Goal: Information Seeking & Learning: Learn about a topic

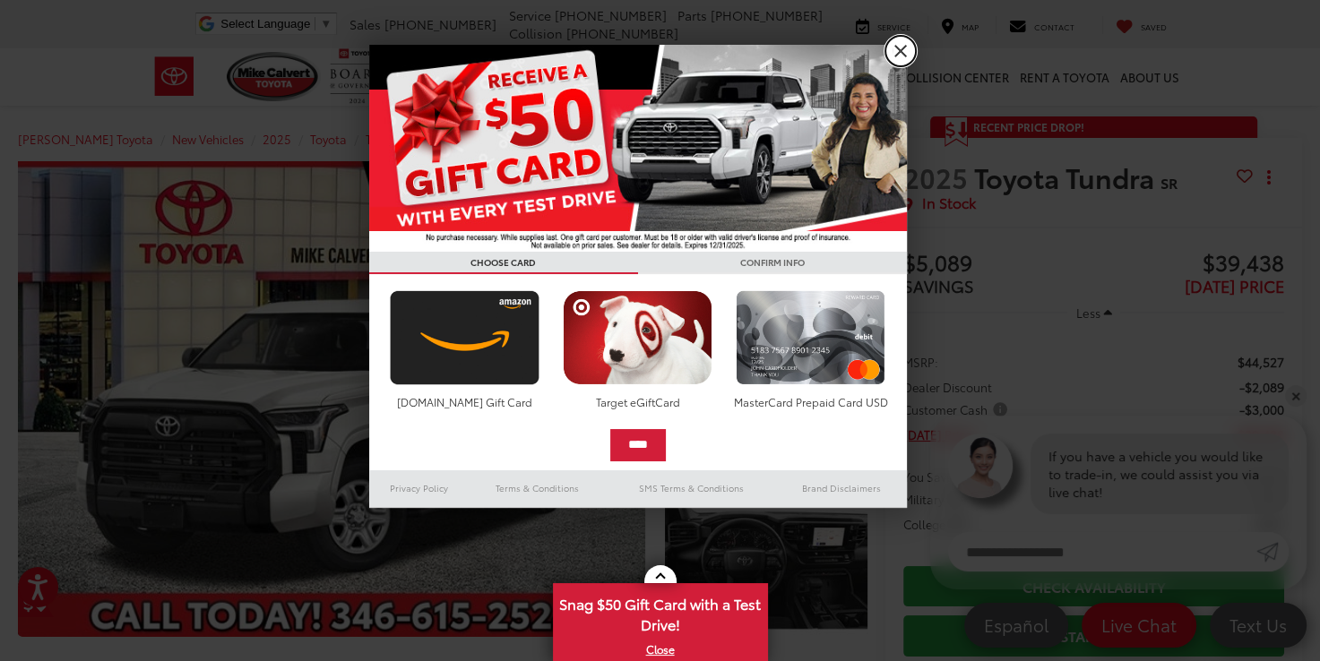
click at [900, 52] on link "X" at bounding box center [900, 51] width 30 height 30
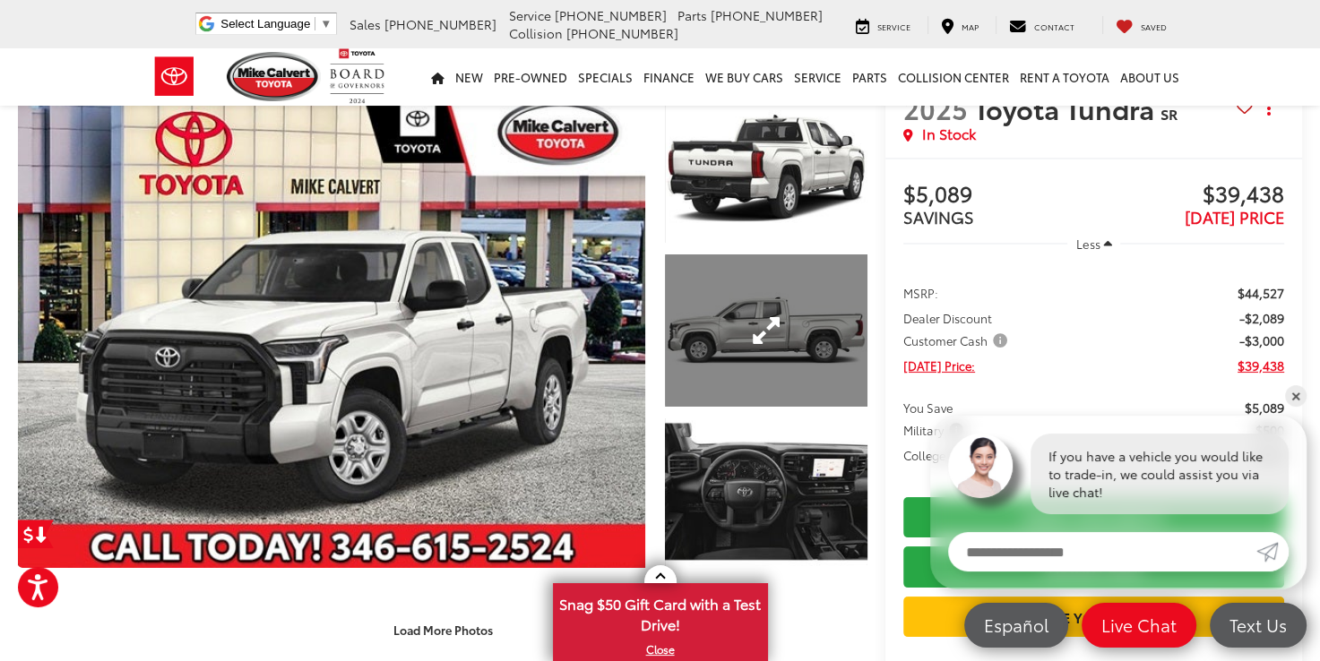
scroll to position [179, 0]
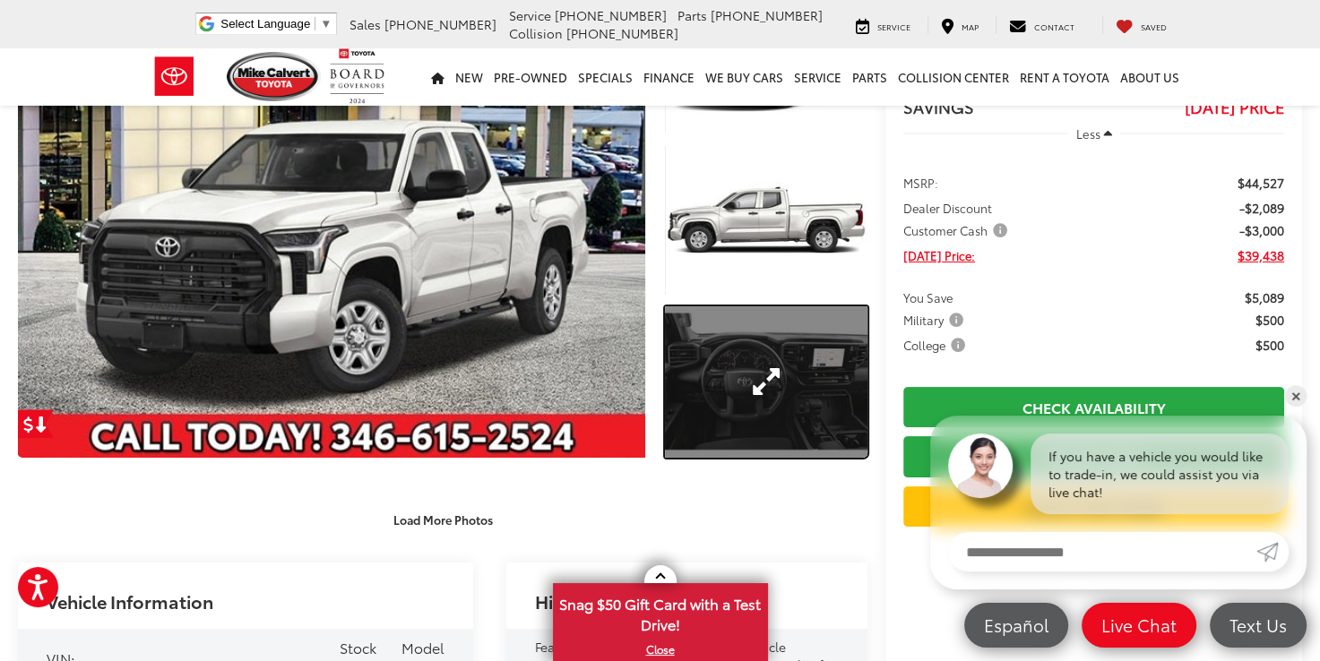
click at [781, 404] on link "Expand Photo 3" at bounding box center [766, 382] width 202 height 152
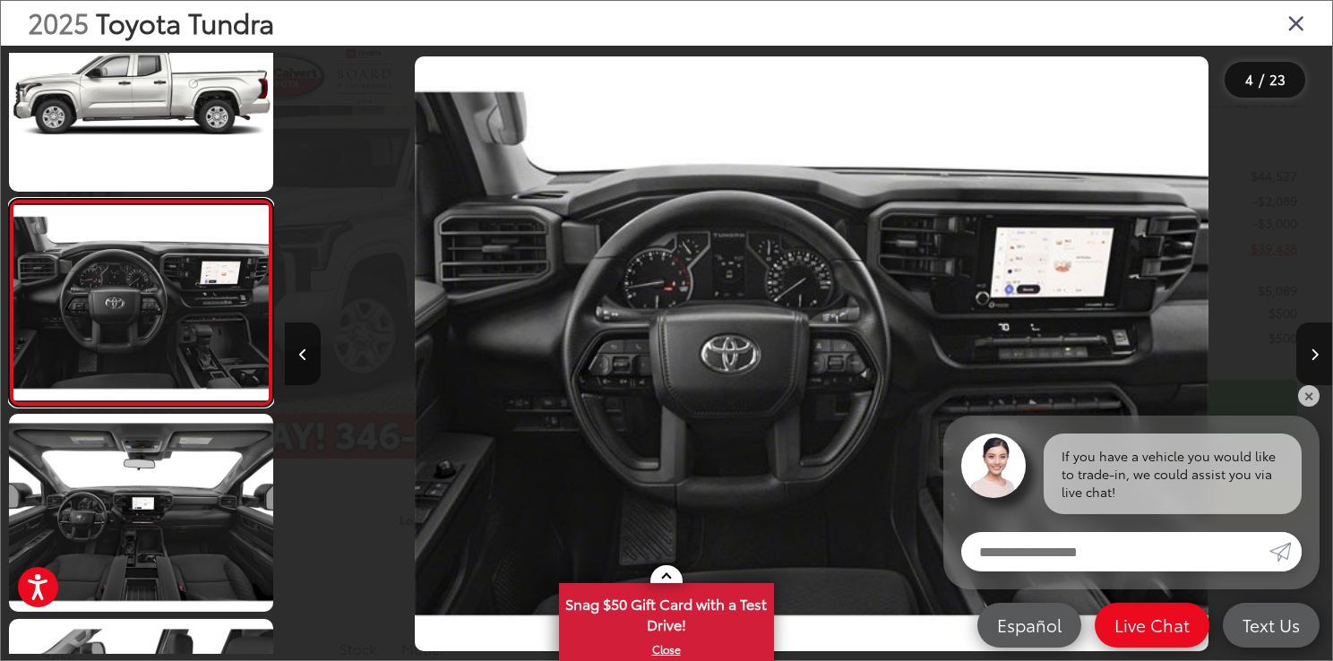
scroll to position [0, 3142]
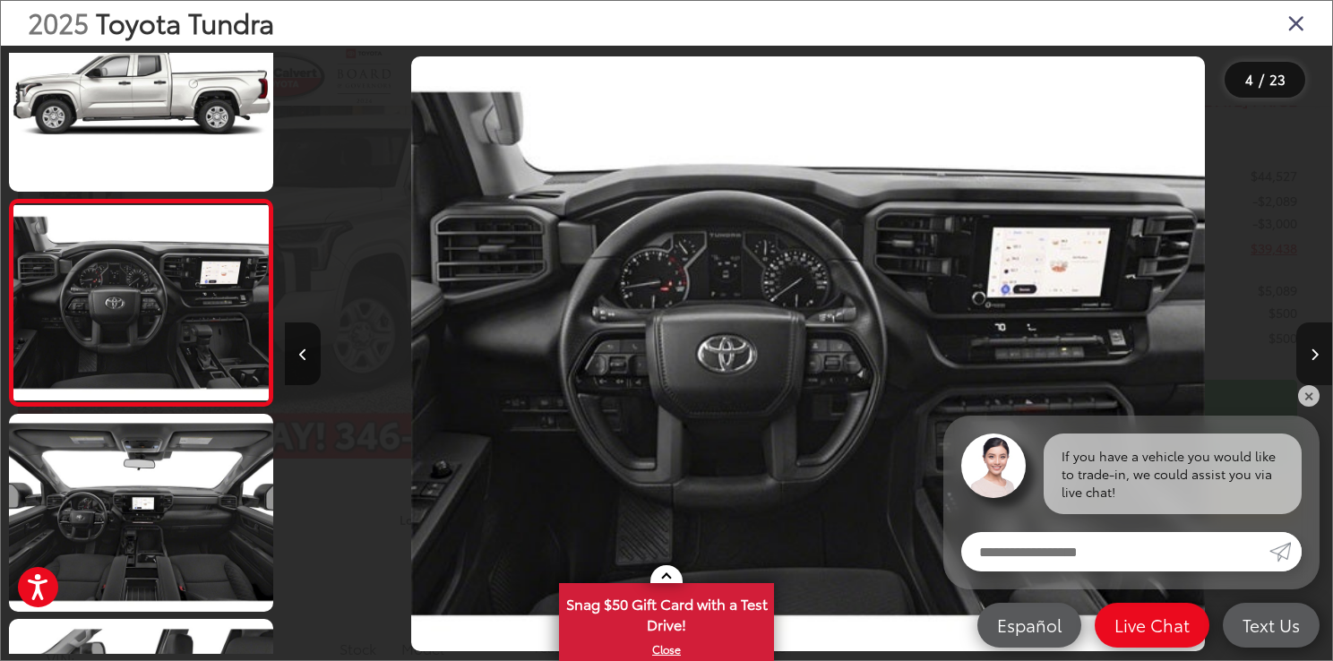
click at [1308, 346] on button "Next image" at bounding box center [1314, 354] width 36 height 63
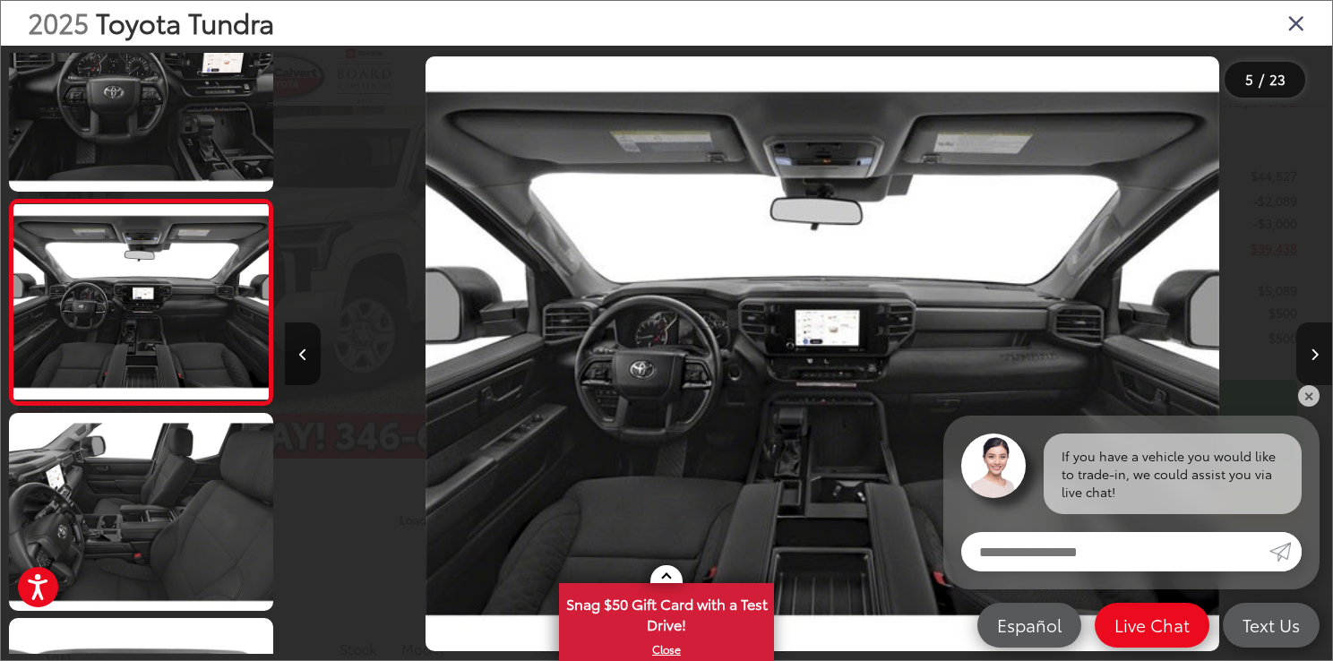
scroll to position [0, 4189]
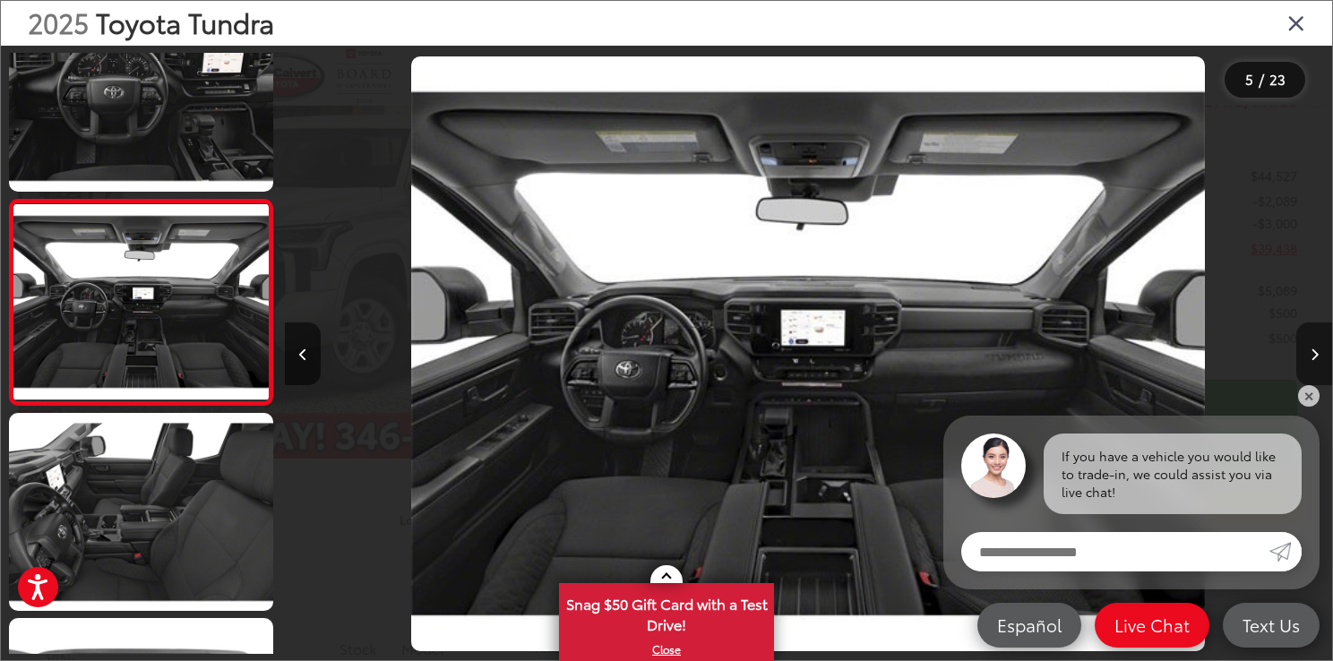
click at [1316, 353] on icon "Next image" at bounding box center [1315, 355] width 8 height 13
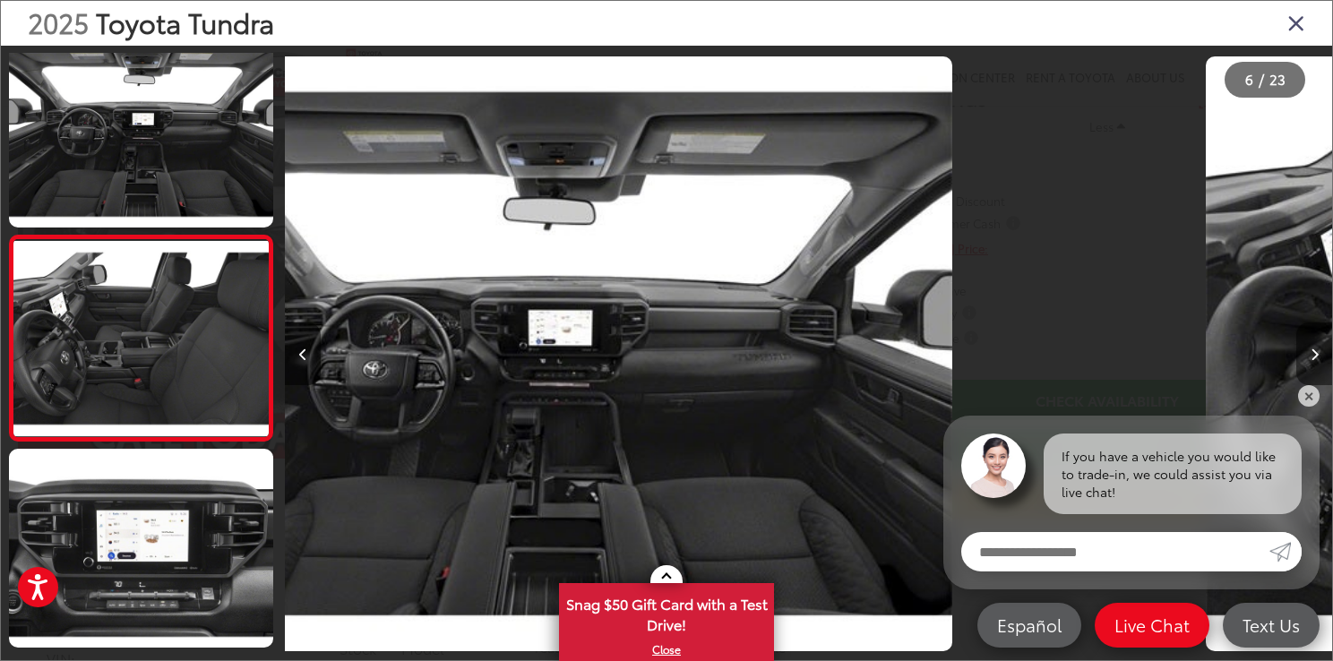
scroll to position [882, 0]
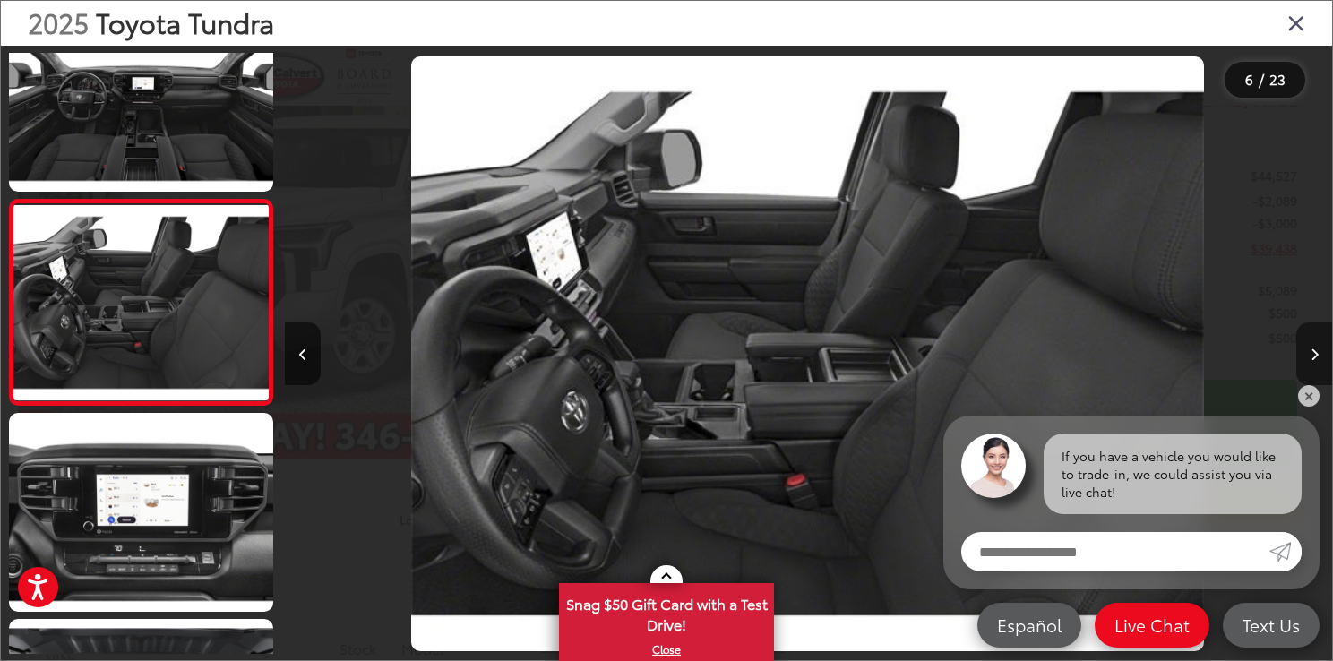
click at [1316, 353] on icon "Next image" at bounding box center [1315, 355] width 8 height 13
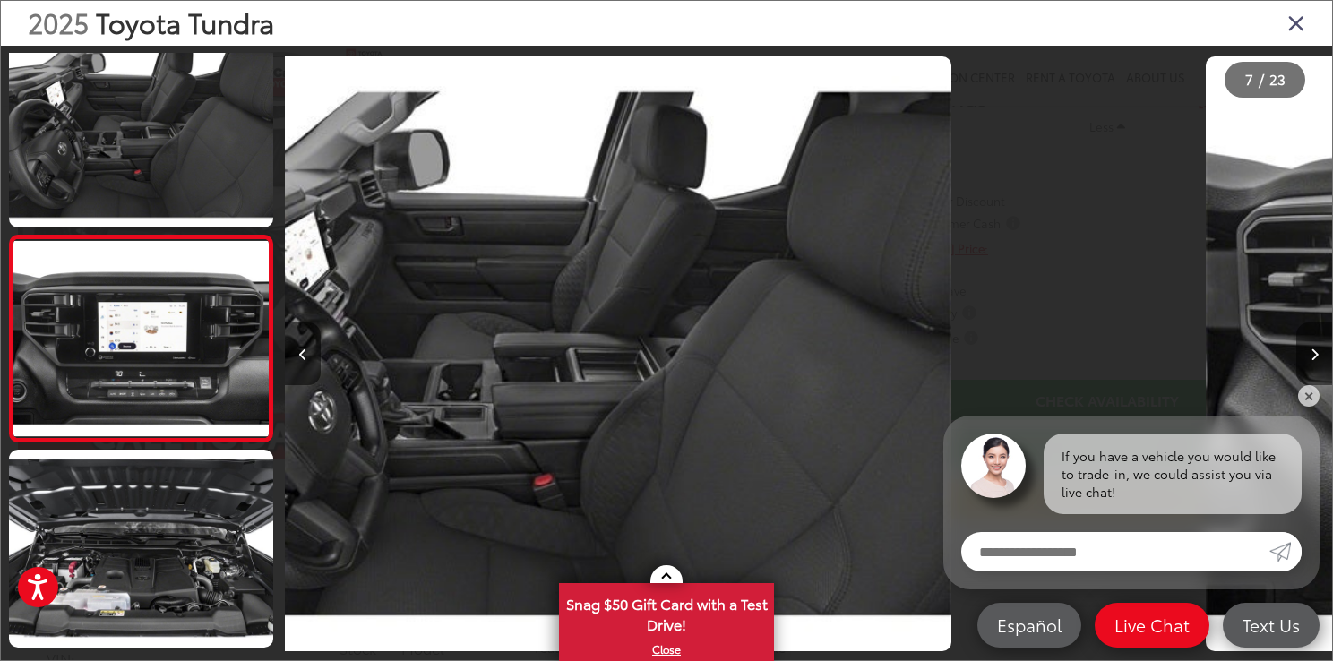
scroll to position [1089, 0]
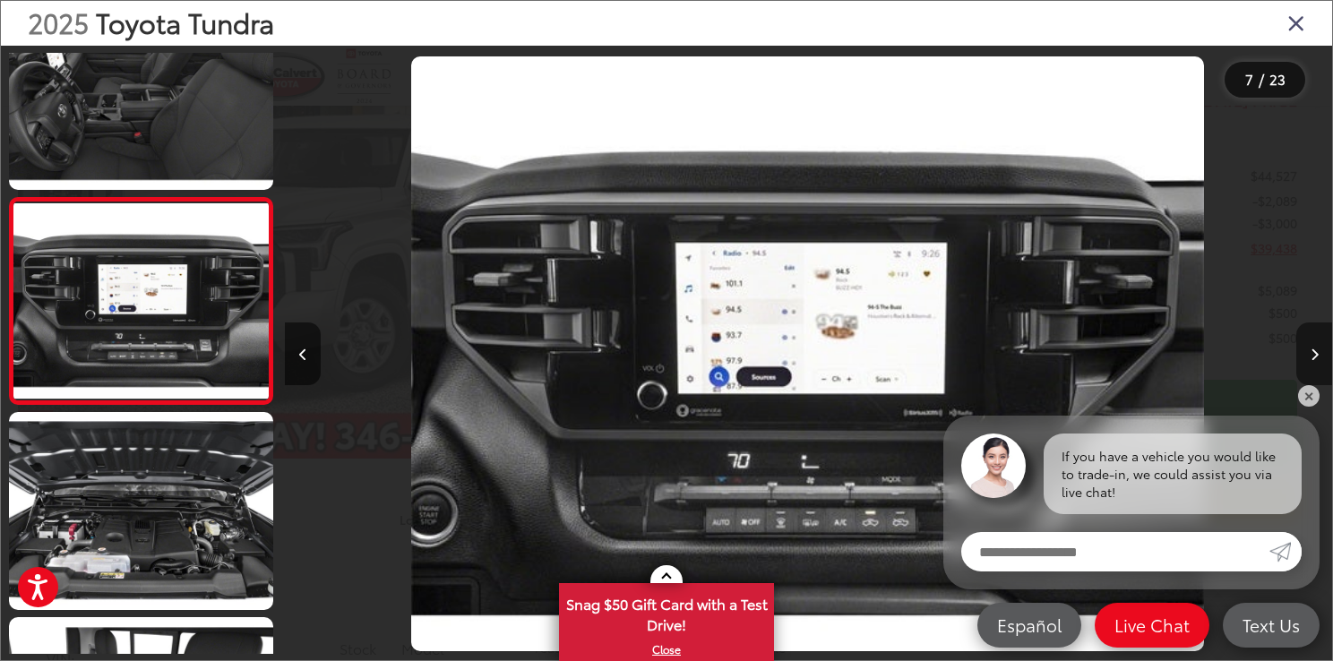
click at [1316, 353] on icon "Next image" at bounding box center [1315, 355] width 8 height 13
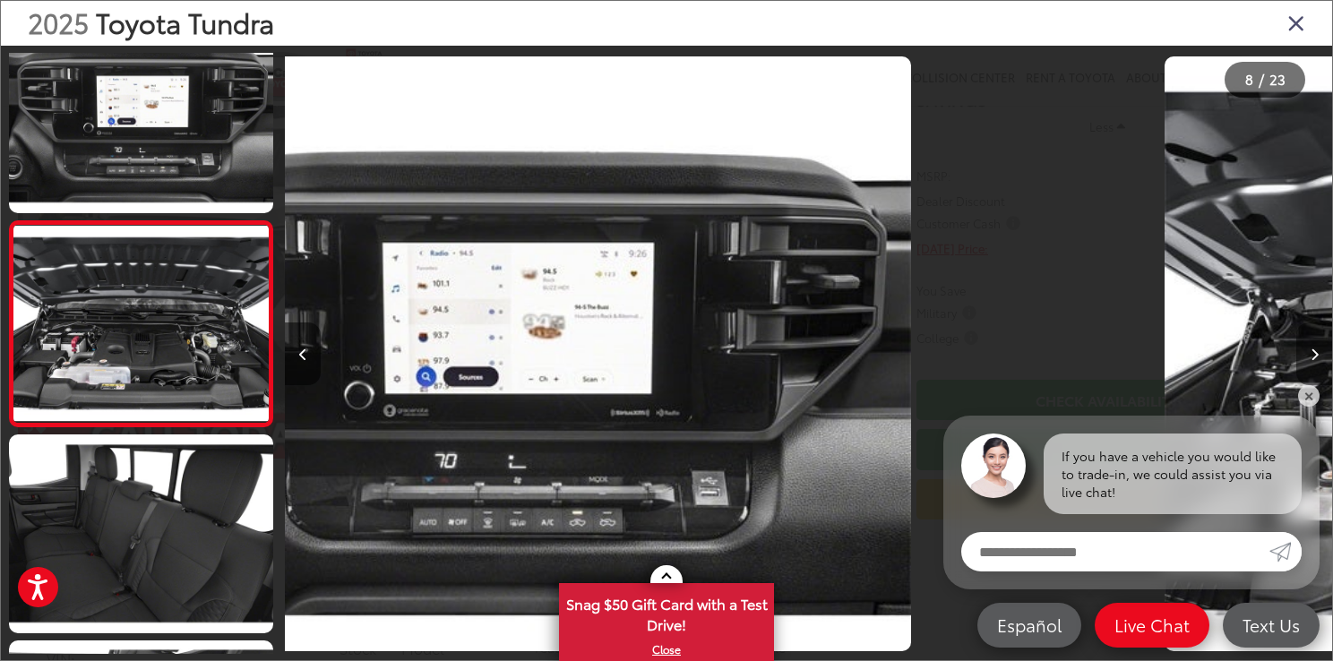
scroll to position [1294, 0]
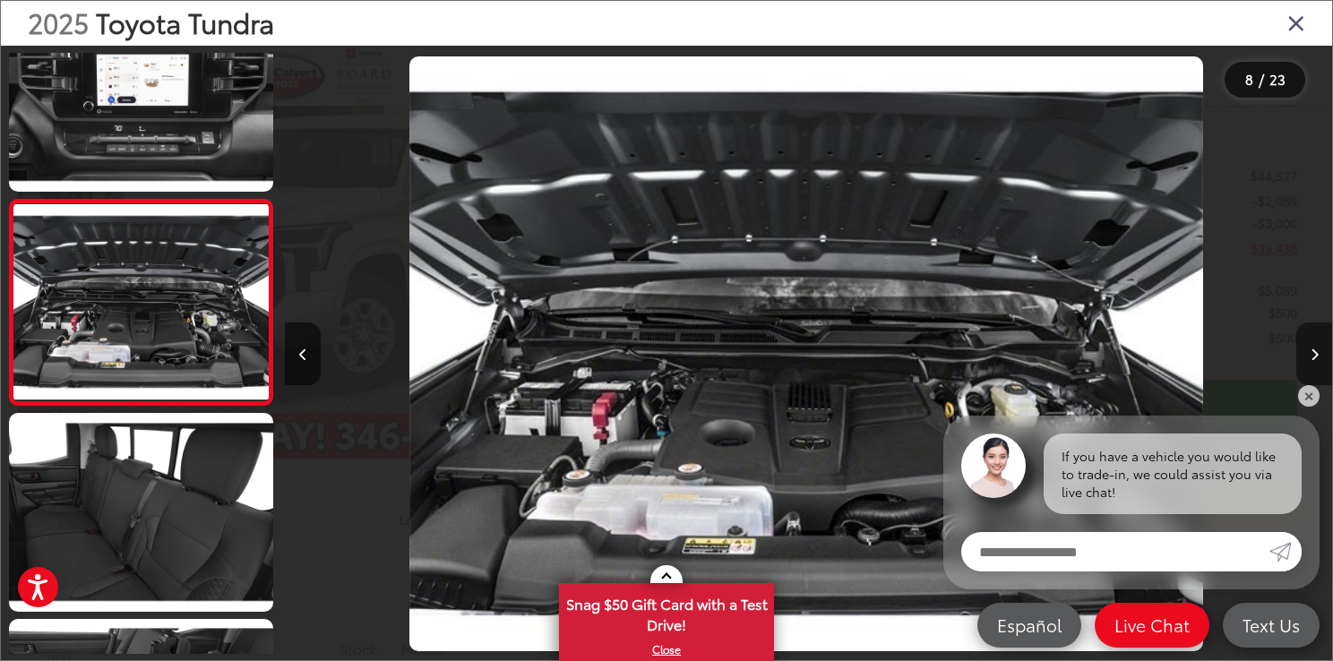
click at [1316, 353] on icon "Next image" at bounding box center [1315, 355] width 8 height 13
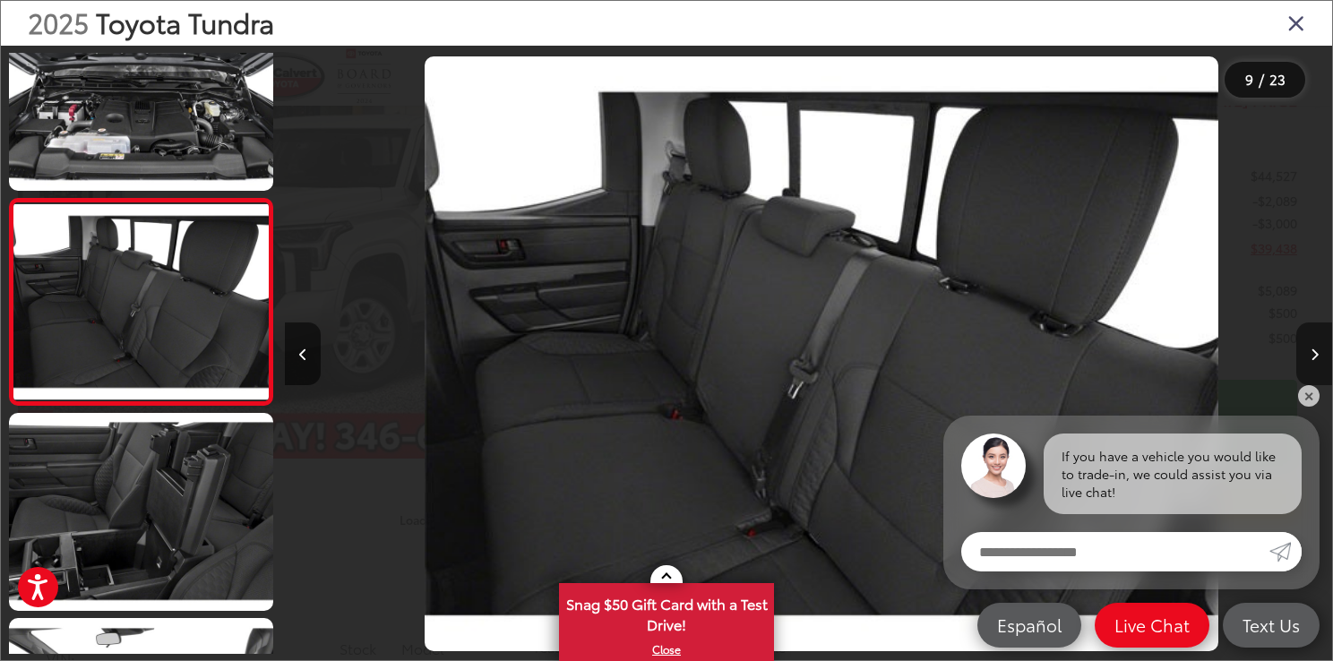
scroll to position [0, 8379]
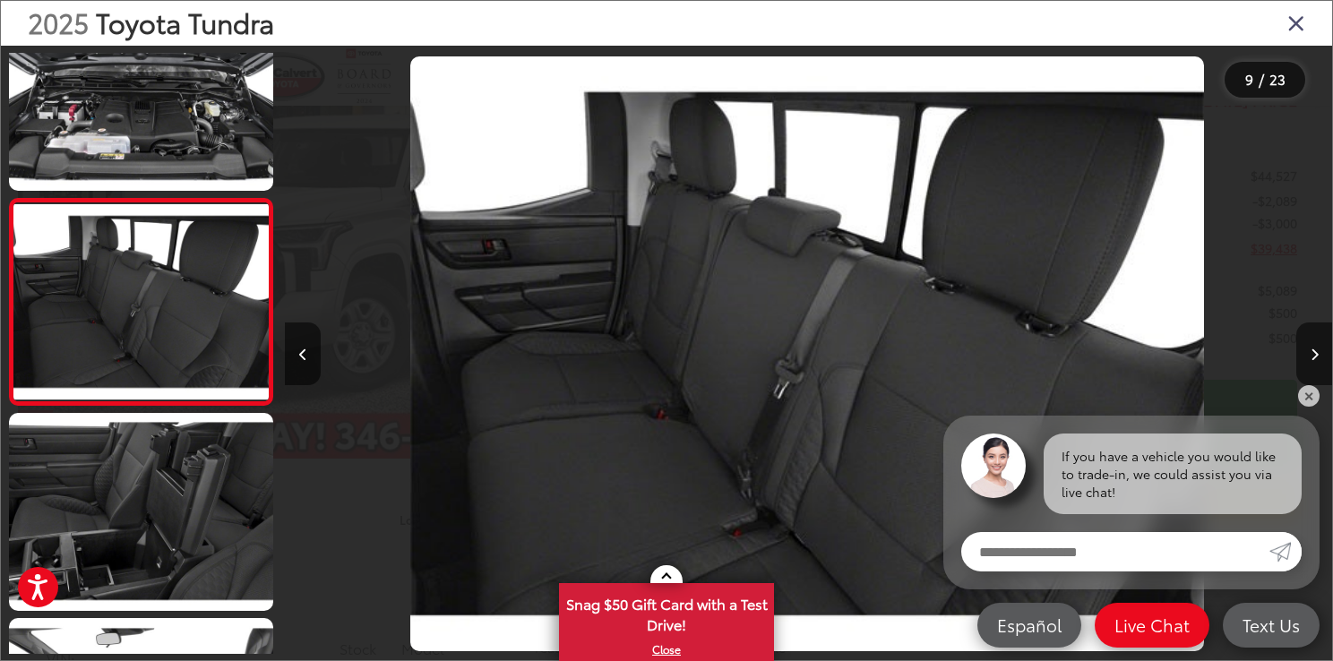
click at [1301, 22] on icon "Close gallery" at bounding box center [1296, 22] width 18 height 23
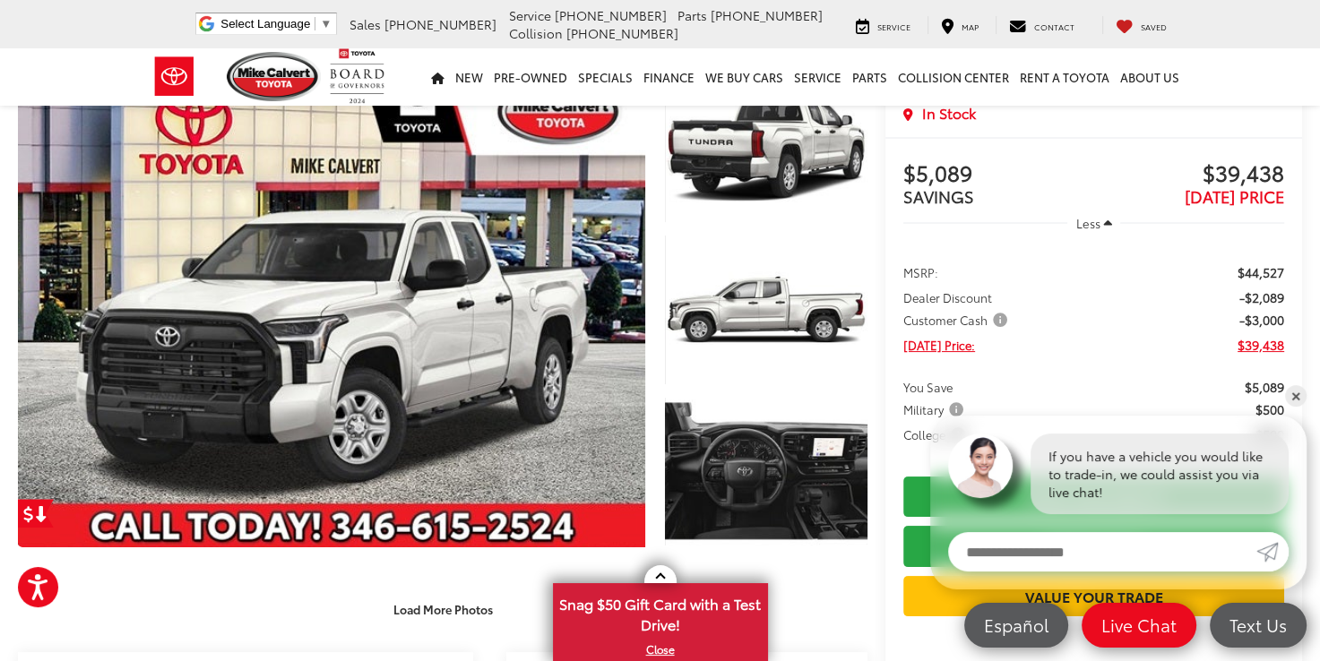
scroll to position [0, 0]
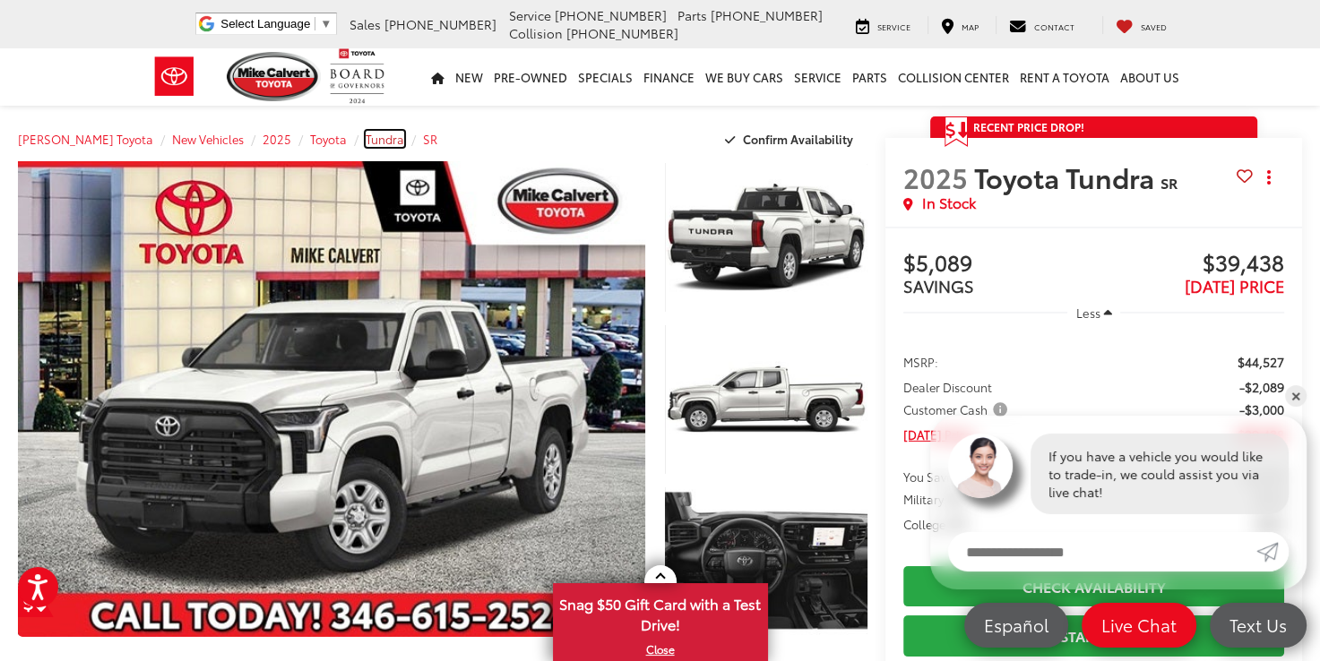
click at [366, 139] on span "Tundra" at bounding box center [385, 139] width 39 height 16
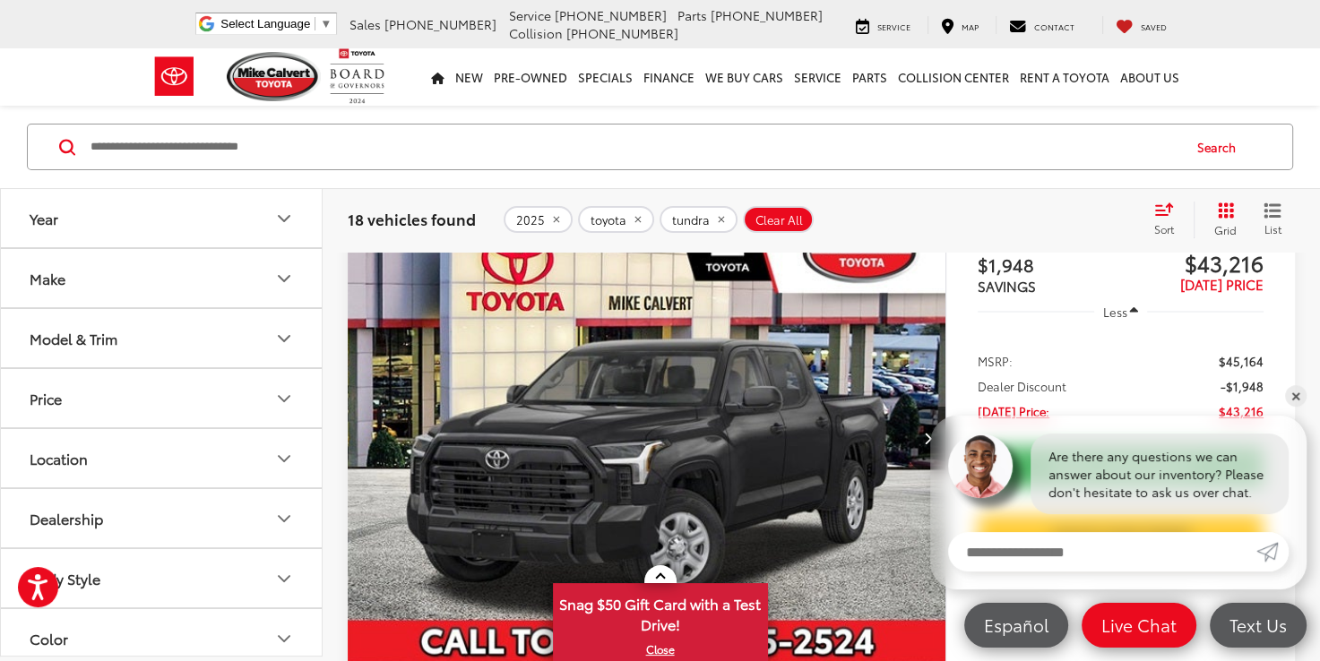
scroll to position [90, 0]
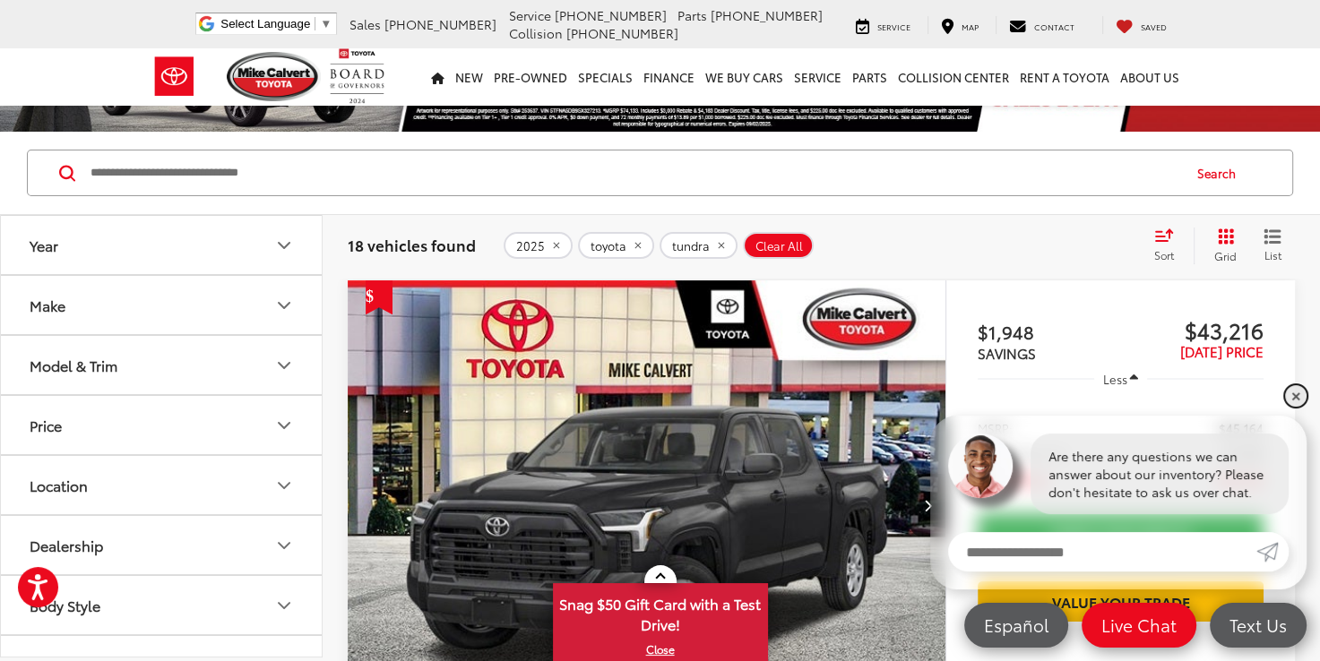
click at [1292, 392] on link "✕" at bounding box center [1296, 396] width 22 height 22
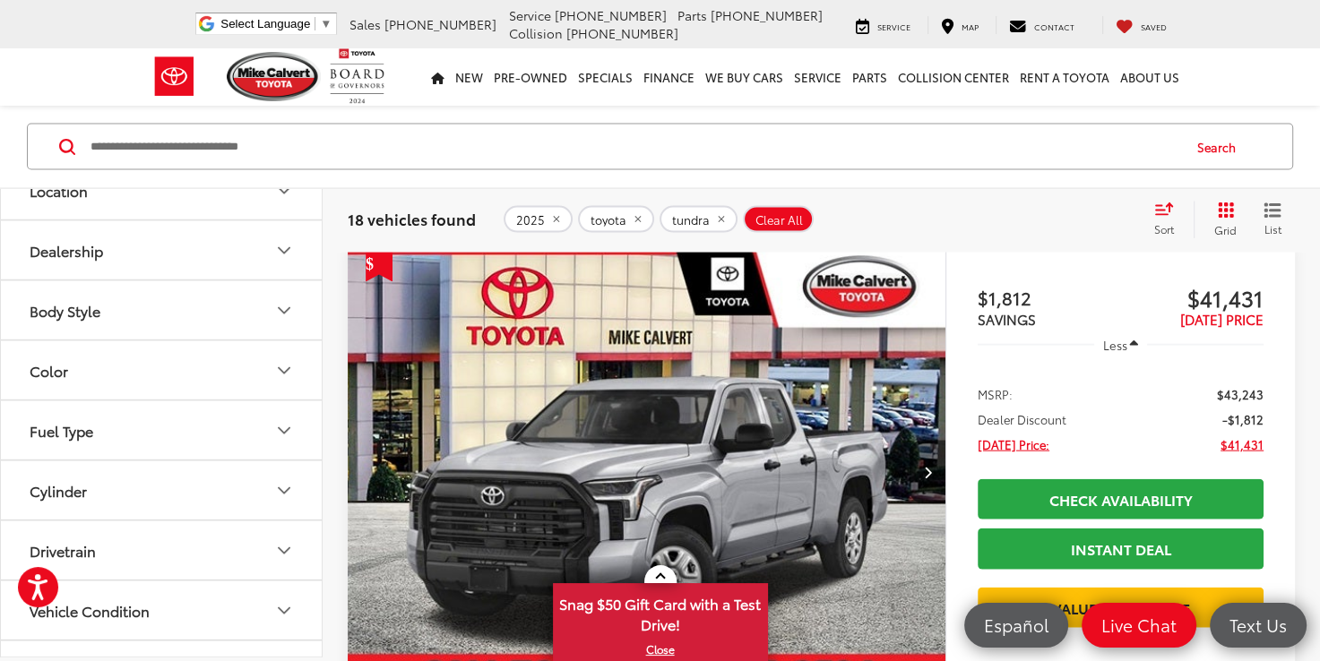
scroll to position [3853, 0]
